Goal: Navigation & Orientation: Go to known website

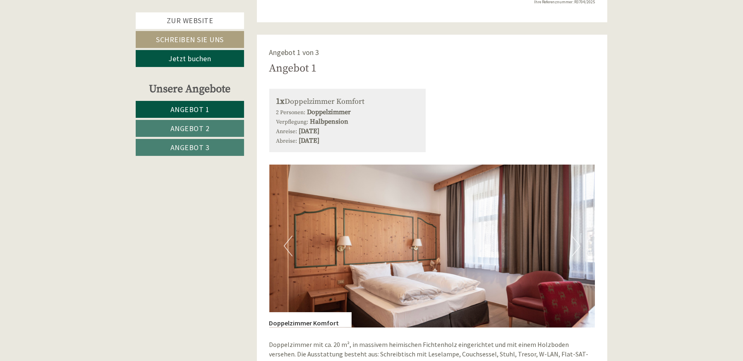
scroll to position [512, 0]
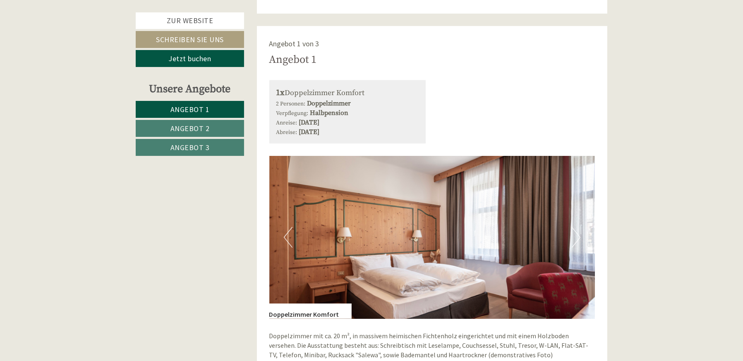
click at [573, 234] on button "Next" at bounding box center [576, 237] width 9 height 21
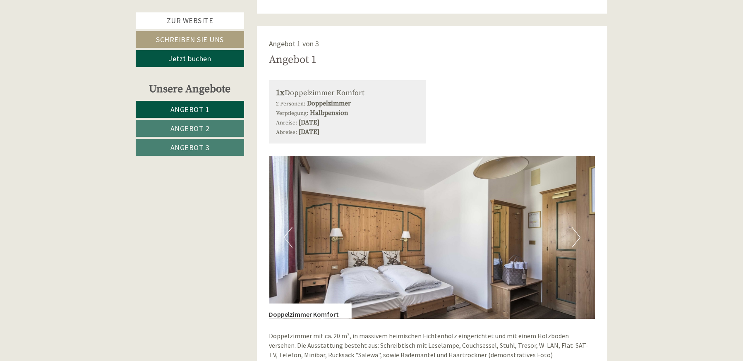
click at [573, 234] on button "Next" at bounding box center [576, 237] width 9 height 21
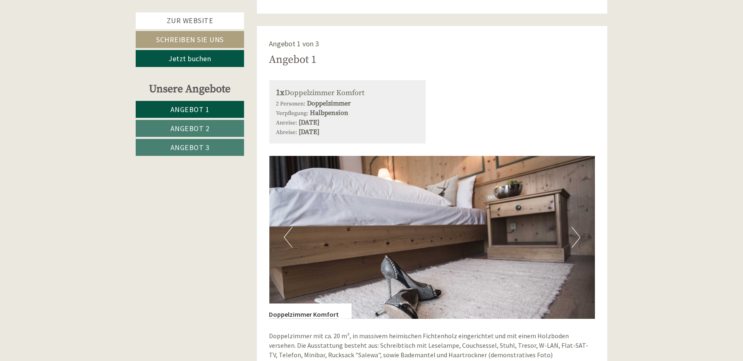
click at [573, 234] on button "Next" at bounding box center [576, 237] width 9 height 21
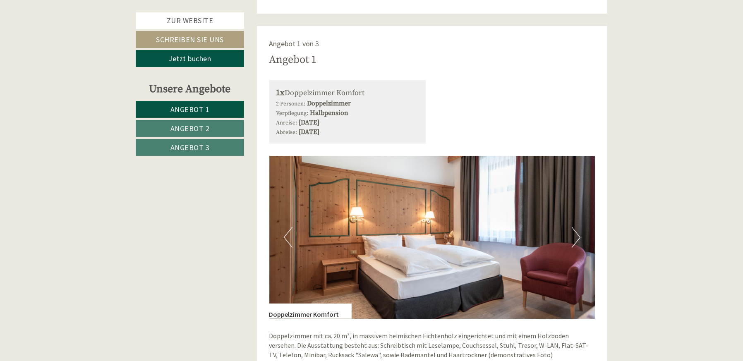
click at [573, 234] on button "Next" at bounding box center [576, 237] width 9 height 21
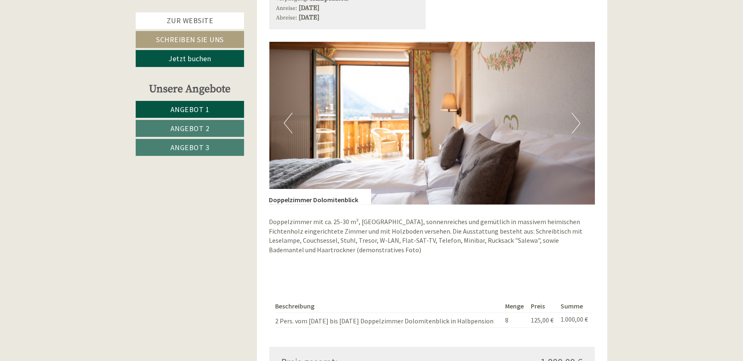
scroll to position [1143, 0]
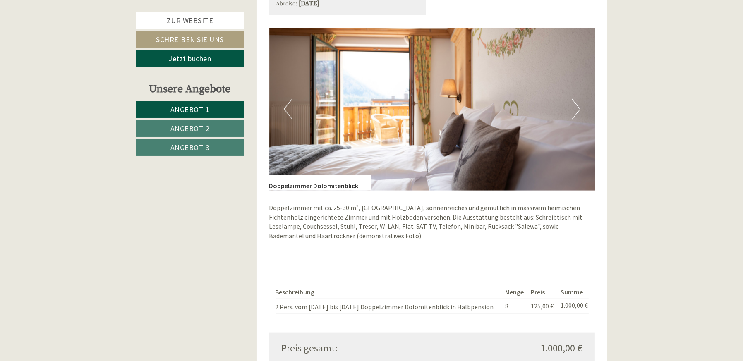
click at [577, 115] on button "Next" at bounding box center [576, 109] width 9 height 21
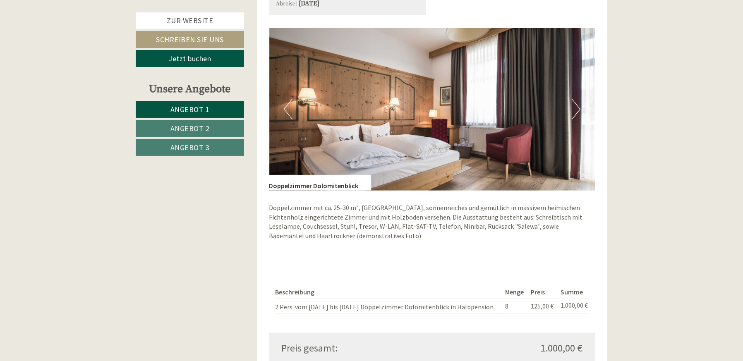
click at [577, 115] on button "Next" at bounding box center [576, 109] width 9 height 21
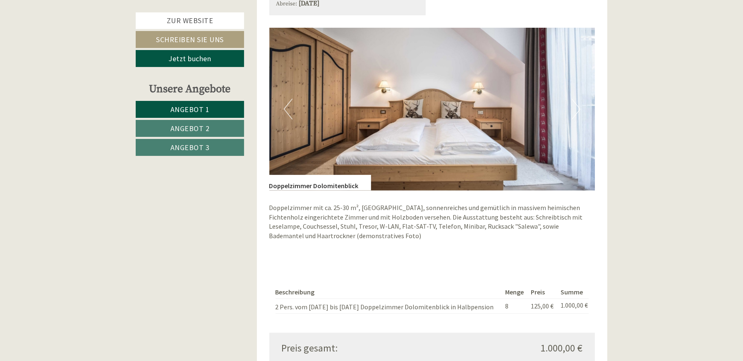
click at [577, 115] on button "Next" at bounding box center [576, 109] width 9 height 21
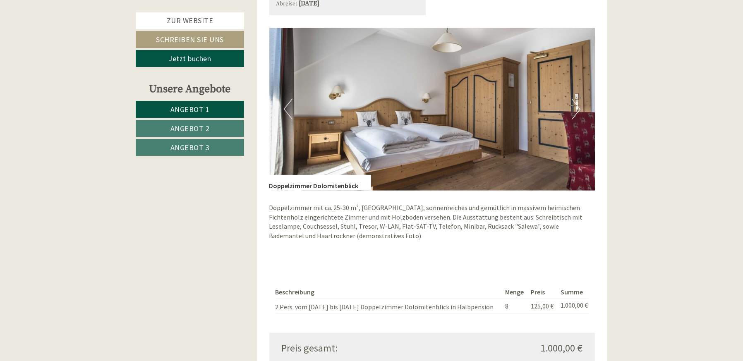
click at [577, 115] on button "Next" at bounding box center [576, 109] width 9 height 21
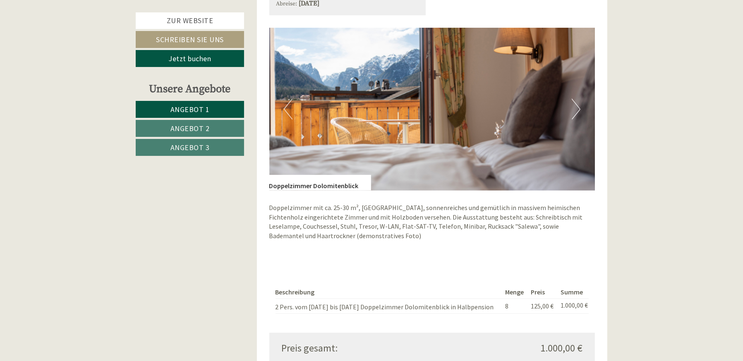
click at [577, 115] on button "Next" at bounding box center [576, 109] width 9 height 21
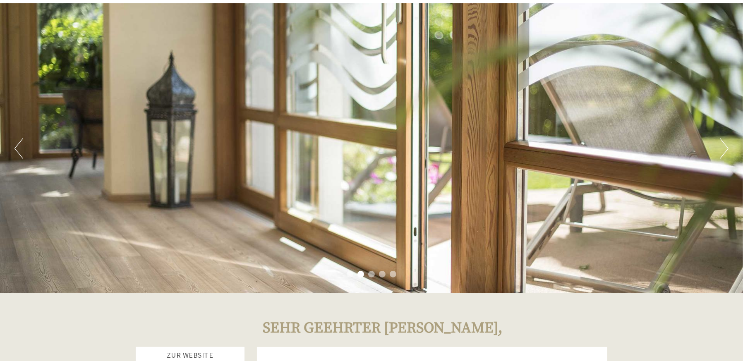
scroll to position [0, 0]
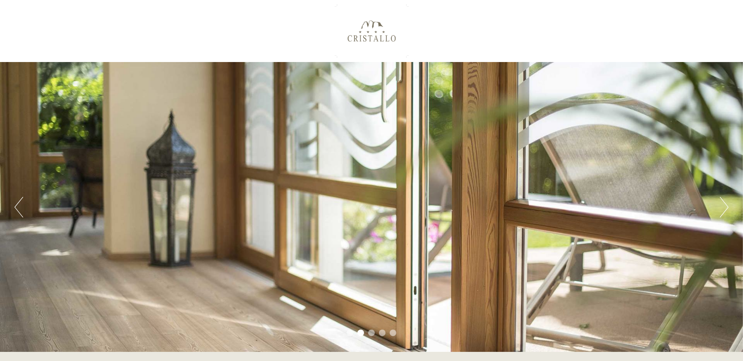
click at [371, 28] on div at bounding box center [371, 31] width 463 height 54
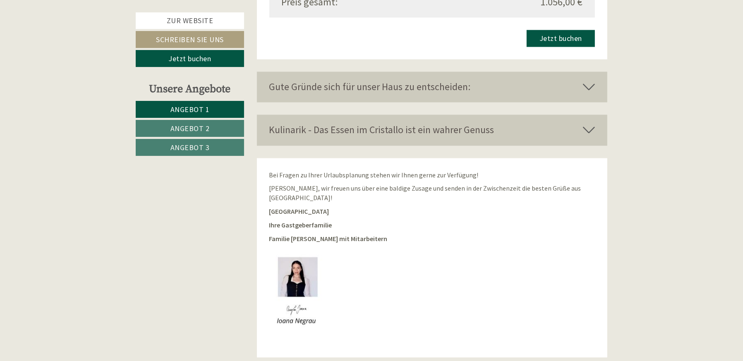
scroll to position [1959, 0]
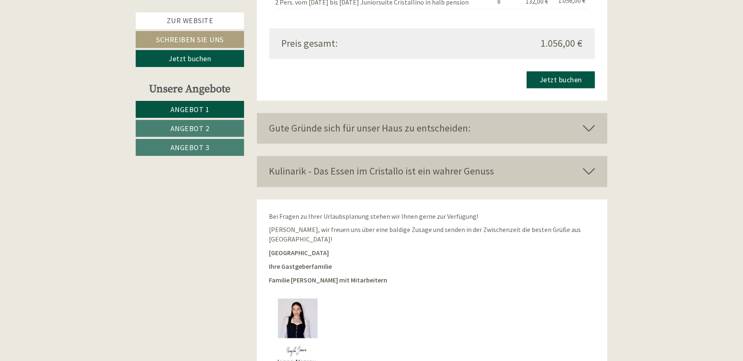
click at [317, 136] on div "Gute Gründe sich für unser Haus zu entscheiden:" at bounding box center [432, 128] width 351 height 31
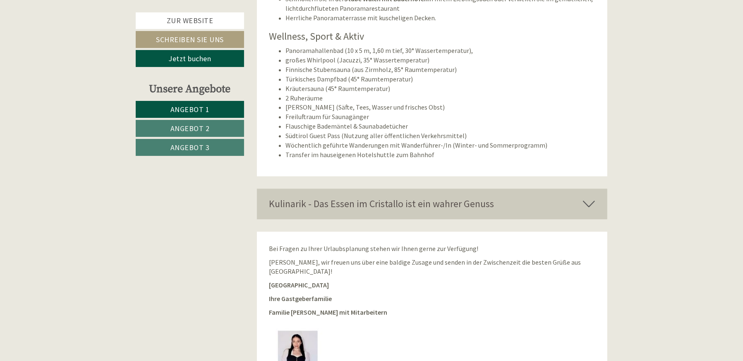
scroll to position [2471, 0]
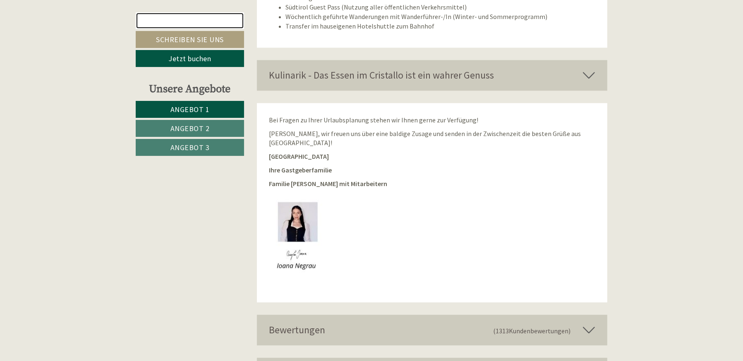
click at [202, 14] on link "Zur Website" at bounding box center [190, 20] width 108 height 17
